Goal: Task Accomplishment & Management: Use online tool/utility

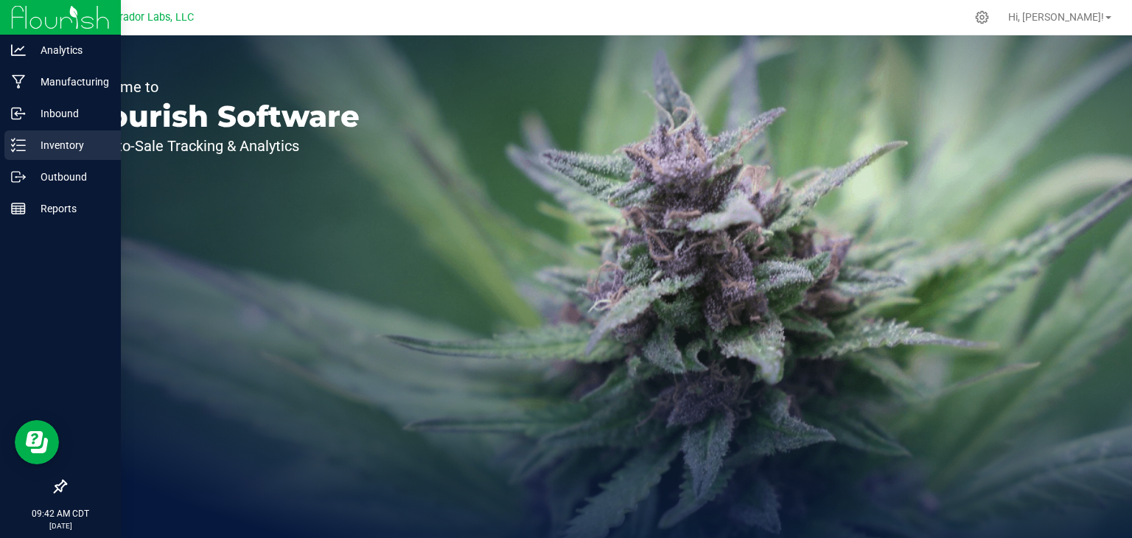
click at [7, 143] on div "Inventory" at bounding box center [62, 144] width 116 height 29
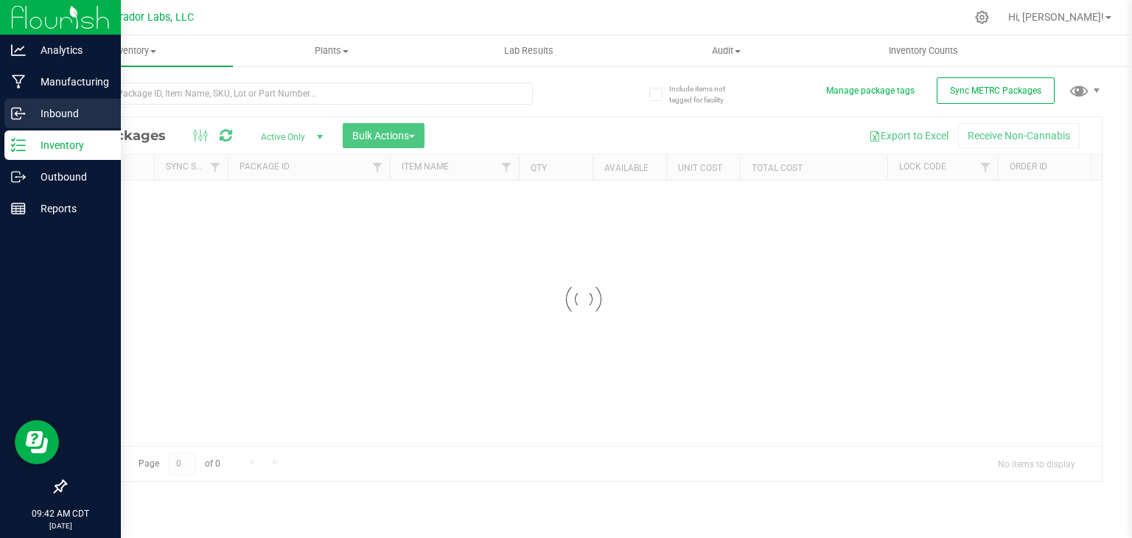
click at [41, 111] on p "Inbound" at bounding box center [70, 114] width 88 height 18
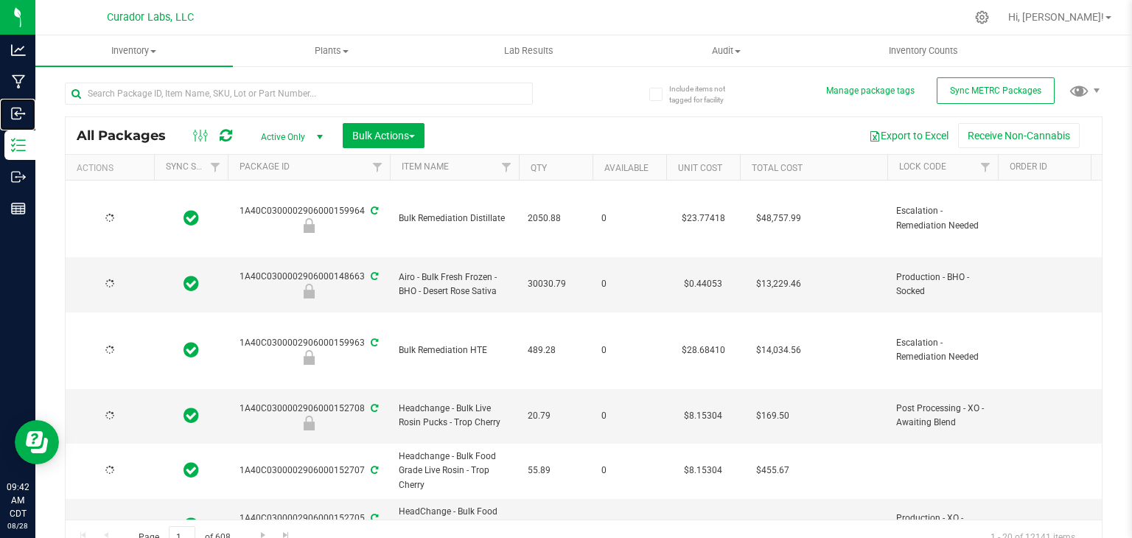
type input "[DATE]"
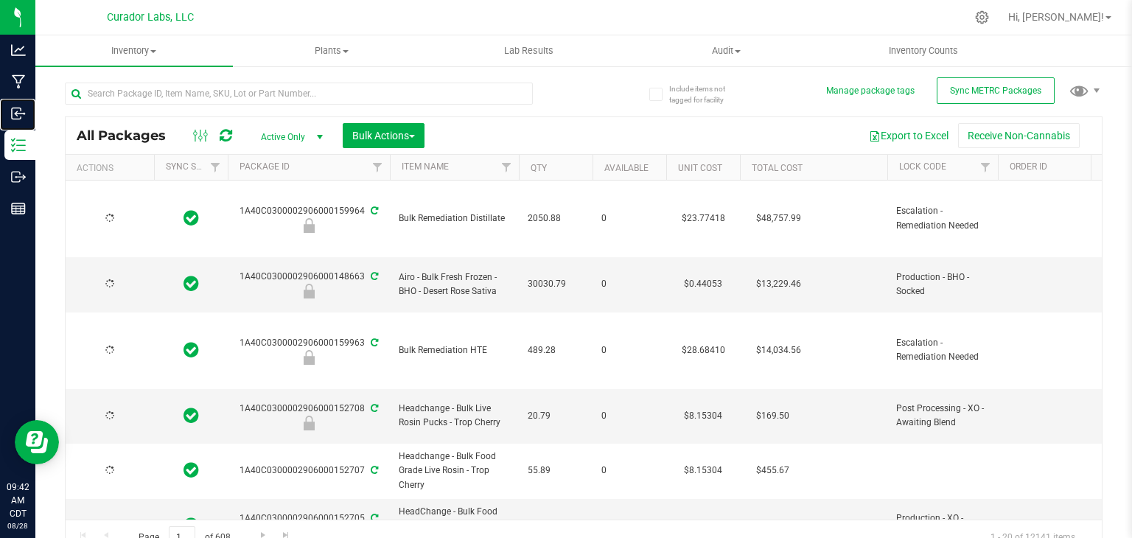
type input "[DATE]"
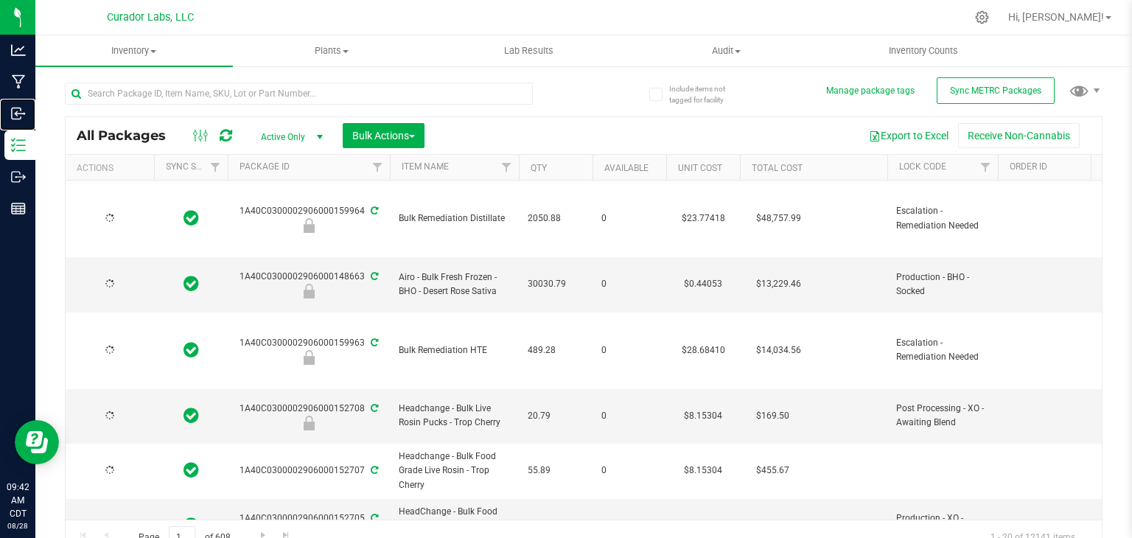
type input "[DATE]"
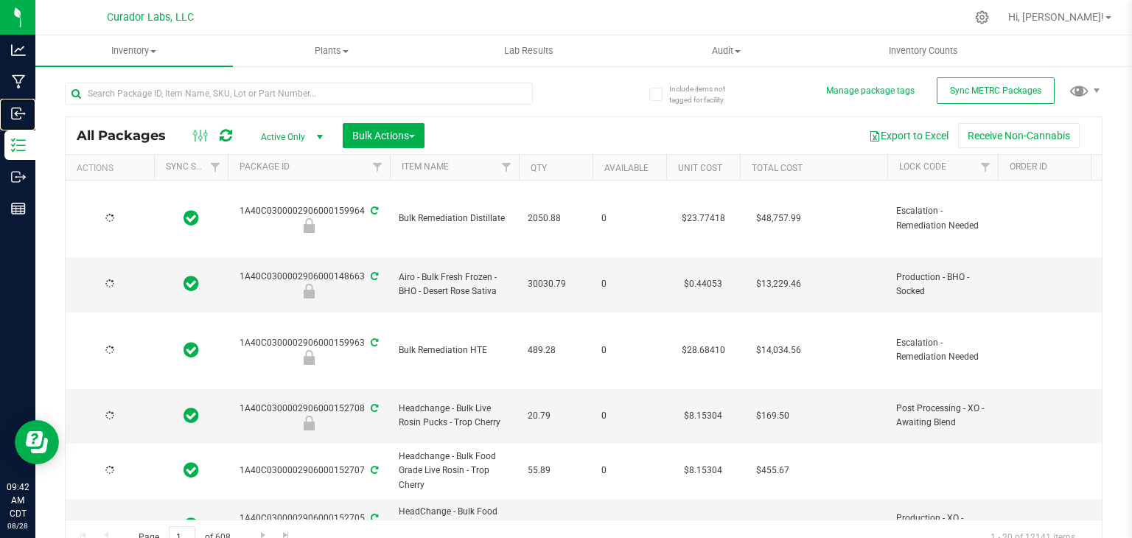
type input "[DATE]"
